Goal: Transaction & Acquisition: Purchase product/service

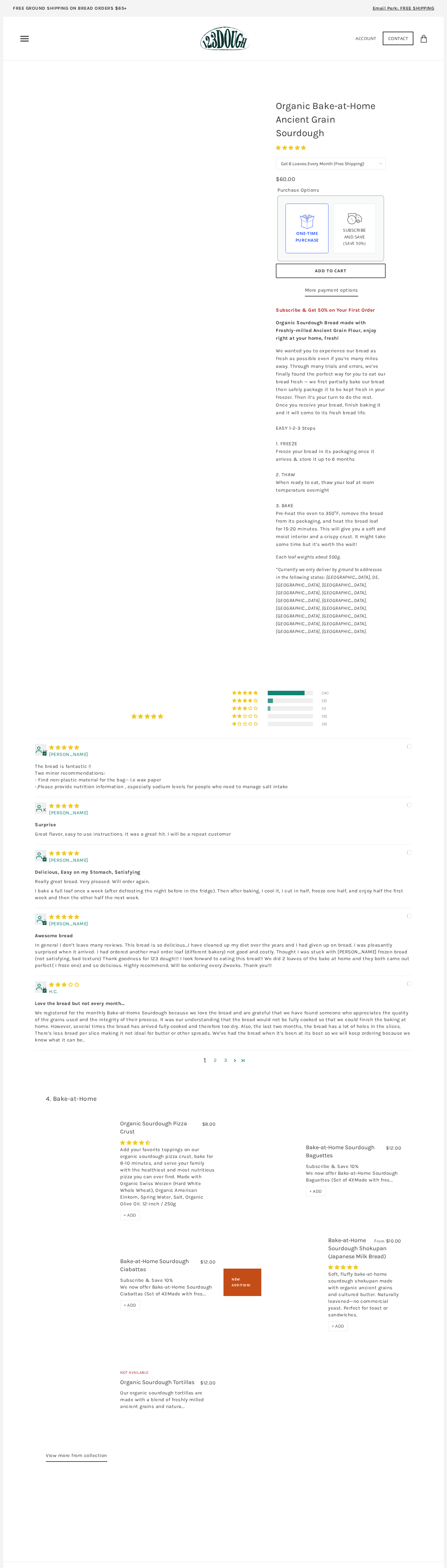
select select "Get 6 Loaves Every Month (Free Shipping)"
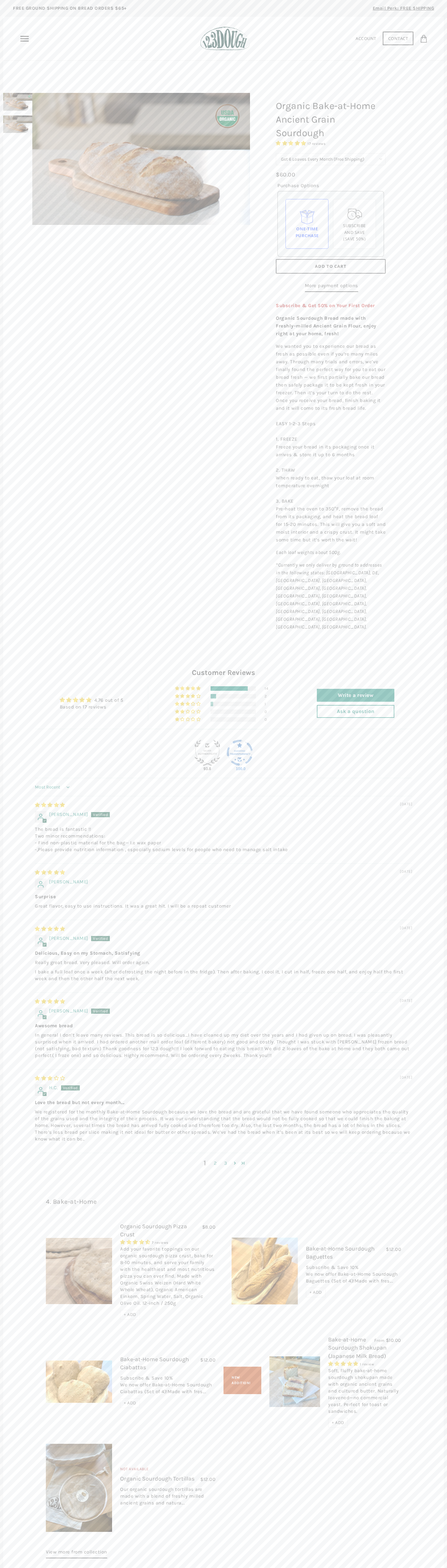
click at [331, 267] on span "Add to Cart" at bounding box center [331, 267] width 32 height 6
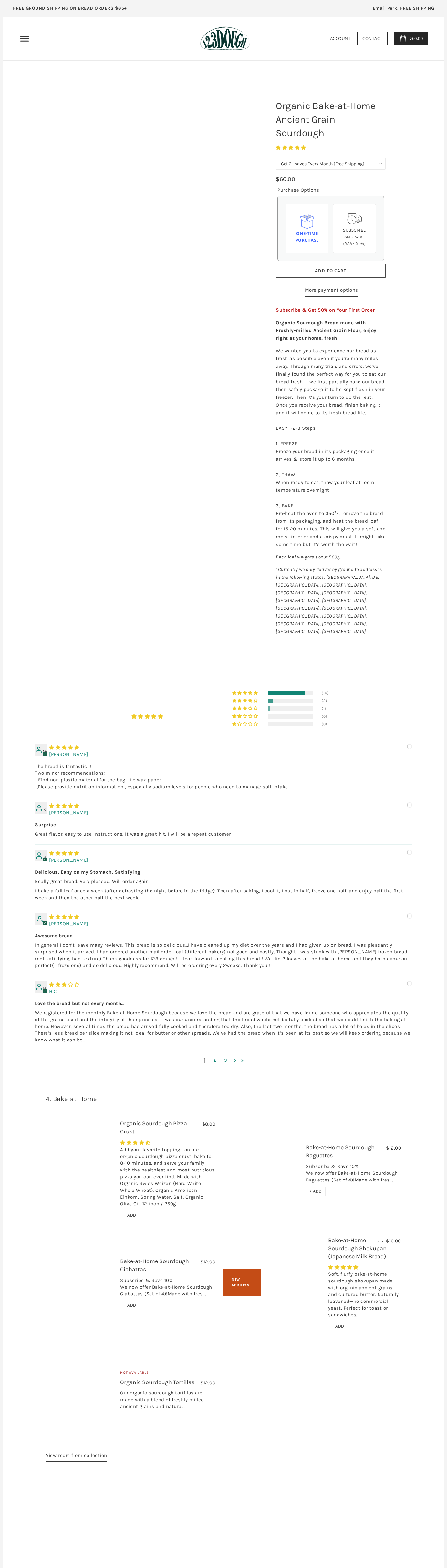
select select "Get 6 Loaves Every Month (Free Shipping)"
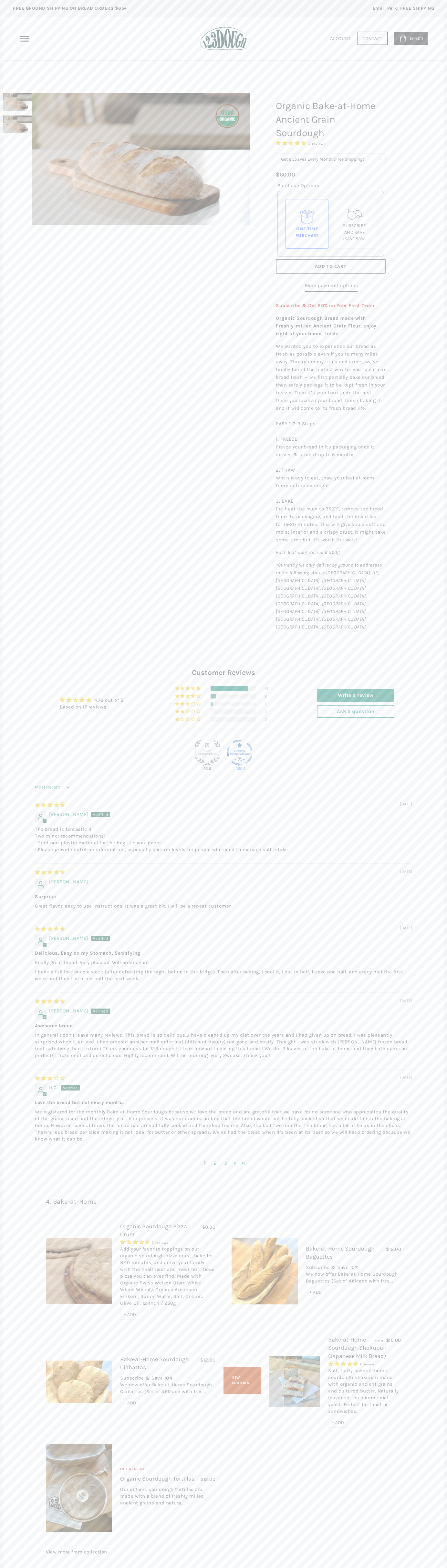
click at [436, 16] on div "Email Perk: FREE SHIPPING" at bounding box center [403, 10] width 81 height 13
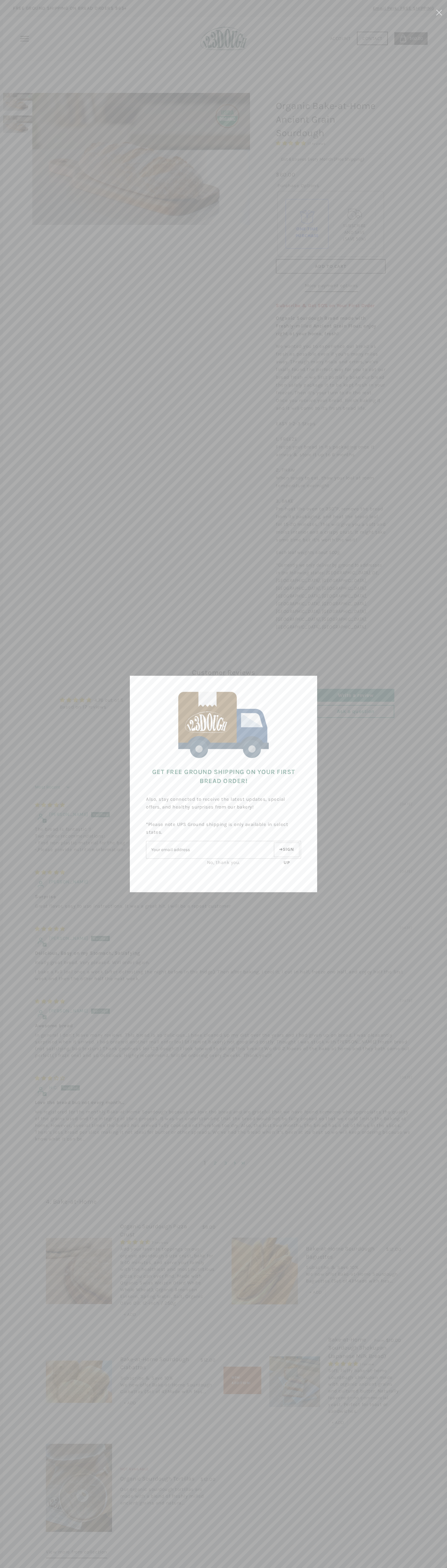
click at [435, 1003] on div at bounding box center [224, 784] width 447 height 1568
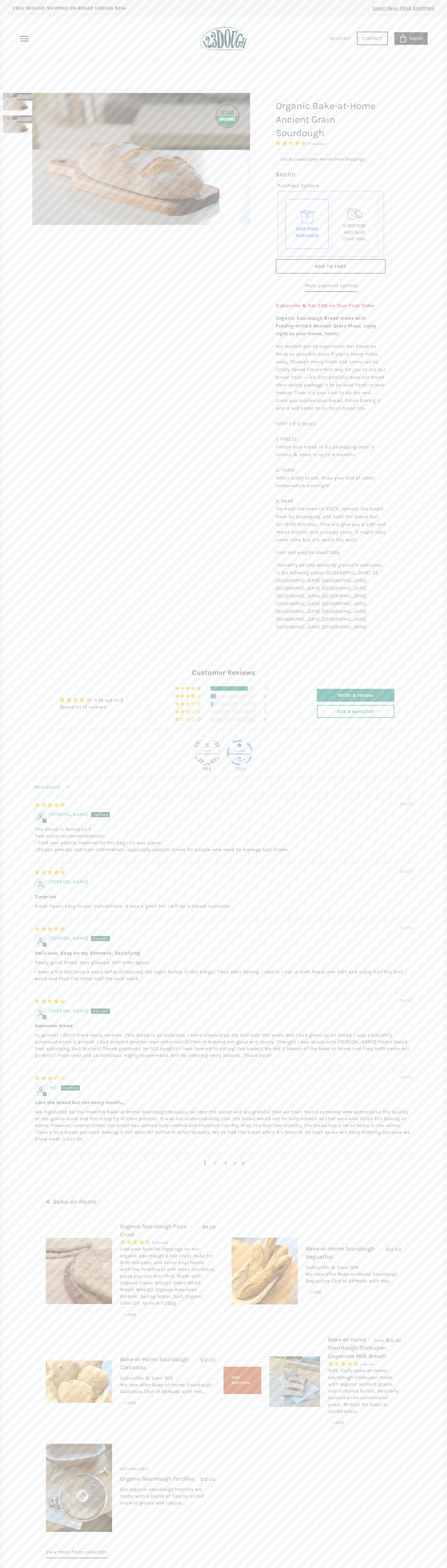
click at [85, 1567] on html "arrow-left icon arrow-right icon behance icon cart icon chevron-left icon chevr…" at bounding box center [224, 822] width 447 height 1643
click at [11, 382] on div "Organic Bake-at-Home Ancient Grain Sourdough" at bounding box center [223, 360] width 440 height 599
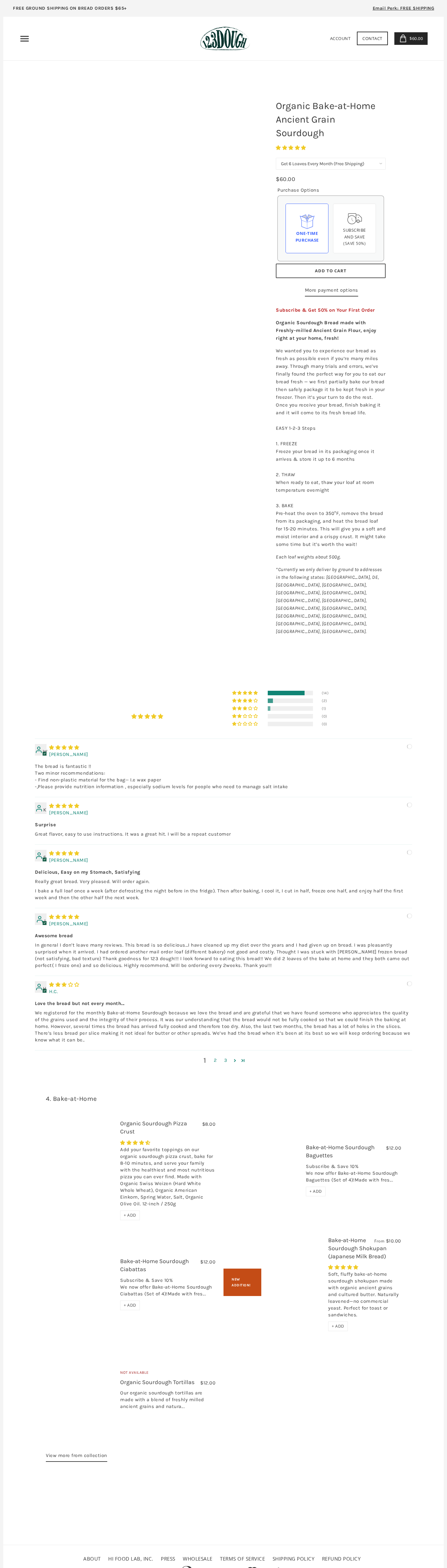
select select "Get 6 Loaves Every Month (Free Shipping)"
